Goal: Transaction & Acquisition: Subscribe to service/newsletter

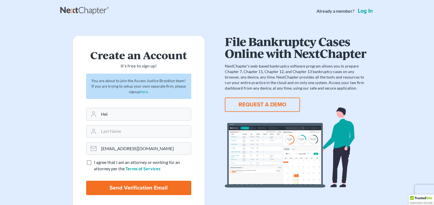
type input "Hei"
type input "[PERSON_NAME]"
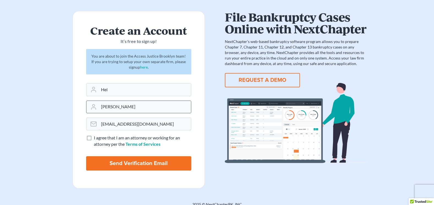
scroll to position [27, 0]
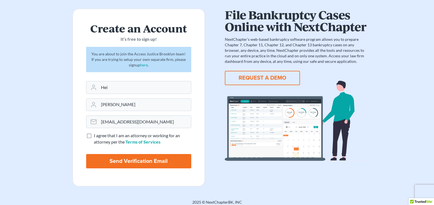
click at [99, 137] on span "I agree that I am an attorney or working for an attorney per the" at bounding box center [137, 139] width 86 height 12
click at [99, 136] on input "I agree that I am an attorney or working for an attorney per the Terms of Servi…" at bounding box center [98, 134] width 4 height 4
checkbox input "true"
click at [135, 92] on input "Hei" at bounding box center [145, 87] width 92 height 12
type input "Hei Ying"
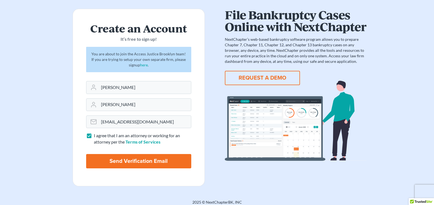
click at [115, 158] on input "Send Verification Email" at bounding box center [138, 161] width 105 height 14
type input "Thinking..."
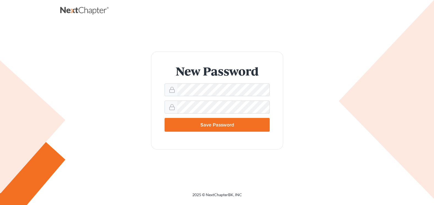
click at [165, 118] on input "Save Password" at bounding box center [217, 125] width 105 height 14
type input "Thinking..."
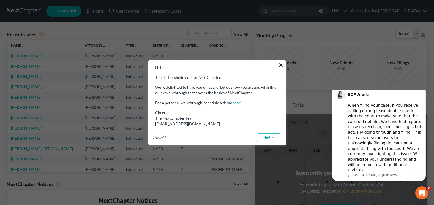
click at [279, 65] on button "×" at bounding box center [280, 65] width 5 height 9
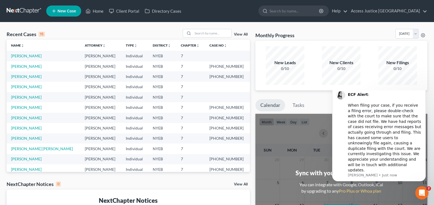
click at [132, 38] on div "Recent Cases 15 View All" at bounding box center [128, 34] width 243 height 11
click at [124, 11] on link "Client Portal" at bounding box center [124, 11] width 36 height 10
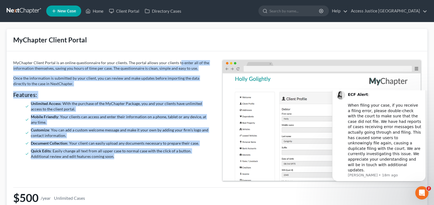
drag, startPoint x: 178, startPoint y: 61, endPoint x: 176, endPoint y: 161, distance: 100.0
click at [176, 161] on div "MyChapter Client Portal is an online questionnaire for your clients. The portal…" at bounding box center [113, 120] width 210 height 121
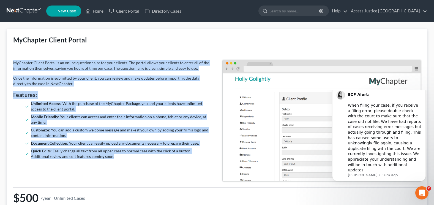
drag, startPoint x: 151, startPoint y: 166, endPoint x: 119, endPoint y: 46, distance: 124.7
click at [119, 46] on div "MyChapter Client Portal MyChapter Client Portal is an online questionnaire for …" at bounding box center [217, 128] width 421 height 198
click at [119, 46] on div "MyChapter Client Portal" at bounding box center [217, 40] width 421 height 22
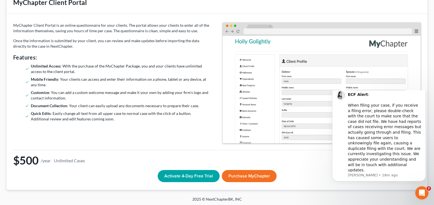
scroll to position [39, 0]
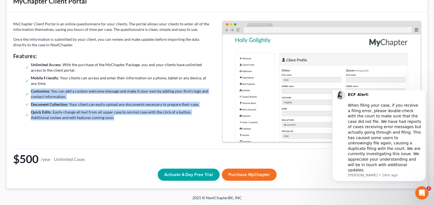
drag, startPoint x: 109, startPoint y: 119, endPoint x: 108, endPoint y: 82, distance: 36.6
click at [108, 82] on ul "Unlimited Access : With the purchase of the MyChapter Package, you and your cli…" at bounding box center [112, 91] width 199 height 58
click at [108, 82] on li "Mobile Friendly : Your clients can access and enter their information on a phon…" at bounding box center [120, 80] width 179 height 11
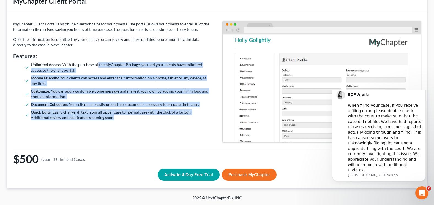
drag, startPoint x: 97, startPoint y: 65, endPoint x: 103, endPoint y: 134, distance: 69.6
click at [103, 134] on div "MyChapter Client Portal is an online questionnaire for your clients. The portal…" at bounding box center [113, 81] width 210 height 121
drag, startPoint x: 114, startPoint y: 122, endPoint x: 99, endPoint y: 35, distance: 88.5
click at [99, 35] on div "MyChapter Client Portal is an online questionnaire for your clients. The portal…" at bounding box center [113, 81] width 210 height 121
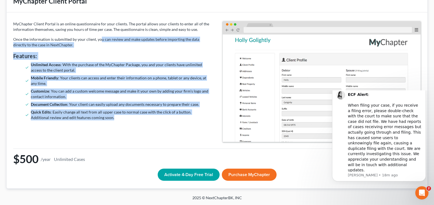
click at [99, 35] on div "MyChapter Client Portal is an online questionnaire for your clients. The portal…" at bounding box center [113, 81] width 210 height 121
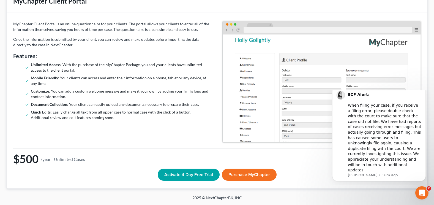
scroll to position [0, 0]
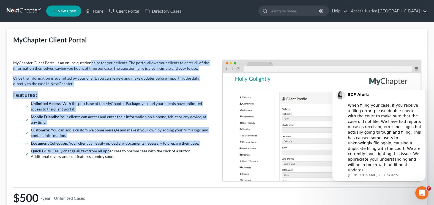
drag, startPoint x: 90, startPoint y: 57, endPoint x: 108, endPoint y: 148, distance: 92.4
click at [108, 148] on div "MyChapter Client Portal is an online questionnaire for your clients. The portal…" at bounding box center [217, 139] width 421 height 176
click at [108, 148] on ul "Unlimited Access : With the purchase of the MyChapter Package, you and your cli…" at bounding box center [112, 130] width 199 height 58
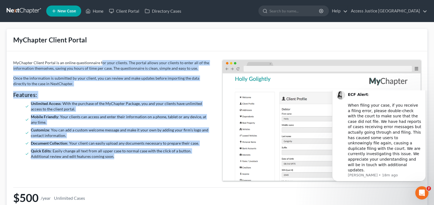
drag, startPoint x: 113, startPoint y: 154, endPoint x: 100, endPoint y: 60, distance: 94.2
click at [100, 60] on div "MyChapter Client Portal is an online questionnaire for your clients. The portal…" at bounding box center [113, 120] width 210 height 121
click at [100, 60] on p "MyChapter Client Portal is an online questionnaire for your clients. The portal…" at bounding box center [112, 65] width 199 height 11
drag, startPoint x: 90, startPoint y: 60, endPoint x: 111, endPoint y: 155, distance: 97.2
click at [111, 155] on div "MyChapter Client Portal is an online questionnaire for your clients. The portal…" at bounding box center [113, 120] width 210 height 121
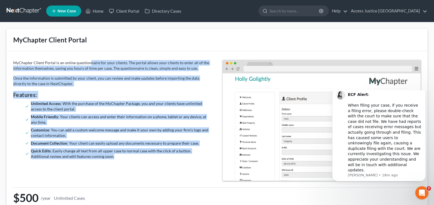
click at [111, 155] on li "Quick Edits : Easily change all text from all upper case to normal case with th…" at bounding box center [120, 153] width 179 height 11
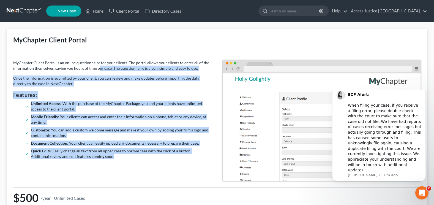
drag, startPoint x: 111, startPoint y: 155, endPoint x: 97, endPoint y: 65, distance: 90.8
click at [97, 65] on div "MyChapter Client Portal is an online questionnaire for your clients. The portal…" at bounding box center [113, 120] width 210 height 121
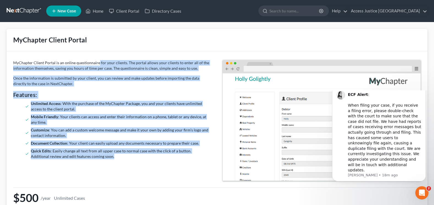
click at [97, 65] on p "MyChapter Client Portal is an online questionnaire for your clients. The portal…" at bounding box center [112, 65] width 199 height 11
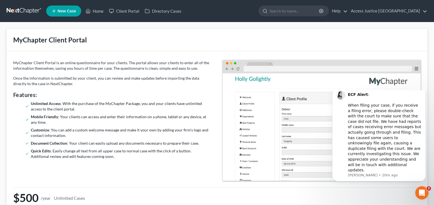
click at [184, 104] on li "Unlimited Access : With the purchase of the MyChapter Package, you and your cli…" at bounding box center [120, 106] width 179 height 11
